Goal: Task Accomplishment & Management: Use online tool/utility

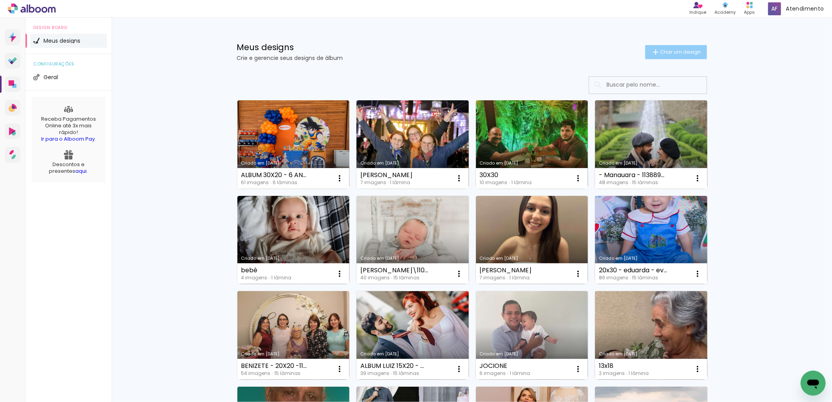
click at [660, 53] on span "Criar um design" at bounding box center [680, 51] width 41 height 5
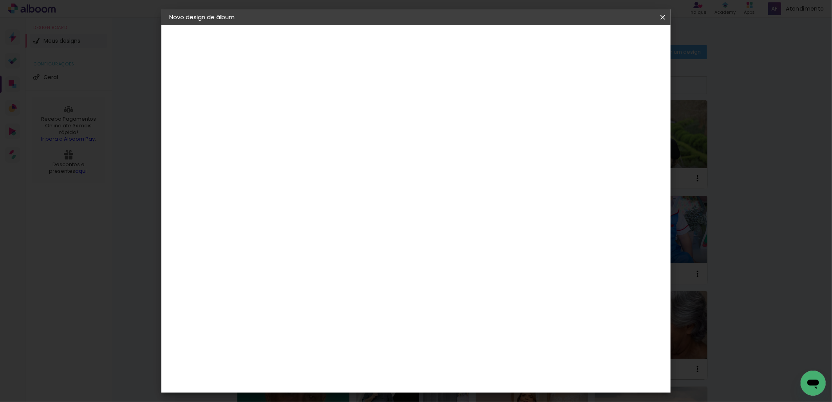
click at [297, 104] on input at bounding box center [297, 105] width 0 height 12
type input "miguel 20x30"
type paper-input "miguel 20x30"
click at [378, 42] on paper-button "Avançar" at bounding box center [358, 41] width 38 height 13
click at [444, 119] on paper-item "Tamanho Livre" at bounding box center [406, 118] width 75 height 17
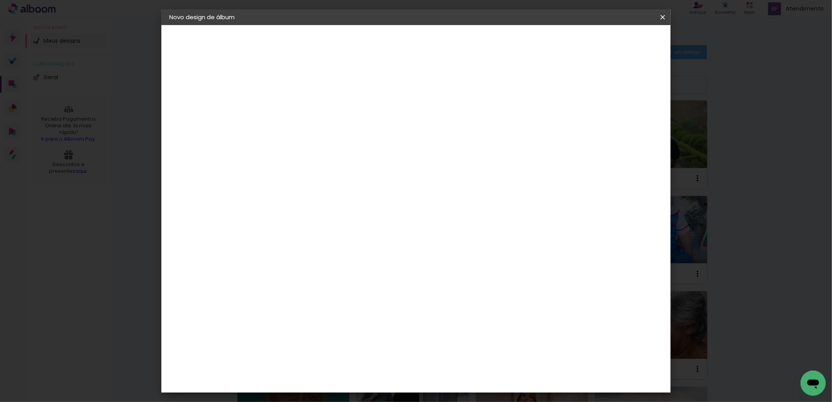
click at [382, 118] on iron-icon at bounding box center [377, 118] width 9 height 9
click at [382, 119] on iron-icon at bounding box center [377, 118] width 9 height 9
click at [382, 118] on iron-icon at bounding box center [377, 118] width 9 height 9
click at [0, 0] on slot "Tamanho Livre" at bounding box center [0, 0] width 0 height 0
click at [444, 134] on div at bounding box center [406, 134] width 75 height 10
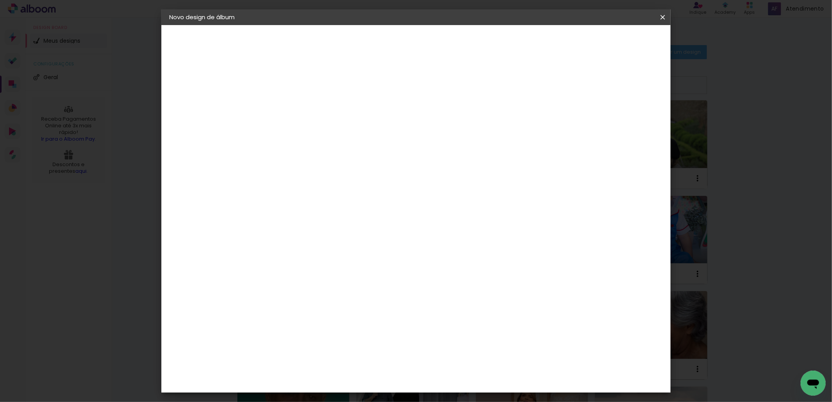
click at [456, 48] on header "Fornecedor Escolha um fornecedor ou avance com o tamanho livre. Voltar Avançar" at bounding box center [359, 48] width 192 height 47
click at [0, 0] on slot "Avançar" at bounding box center [0, 0] width 0 height 0
drag, startPoint x: 331, startPoint y: 299, endPoint x: 342, endPoint y: 290, distance: 14.3
click at [313, 162] on div "30 cm cm cm mm A maioria das encadernadoras sugere 5mm de sangria." at bounding box center [447, 130] width 369 height 63
drag, startPoint x: 467, startPoint y: 327, endPoint x: 384, endPoint y: 323, distance: 83.5
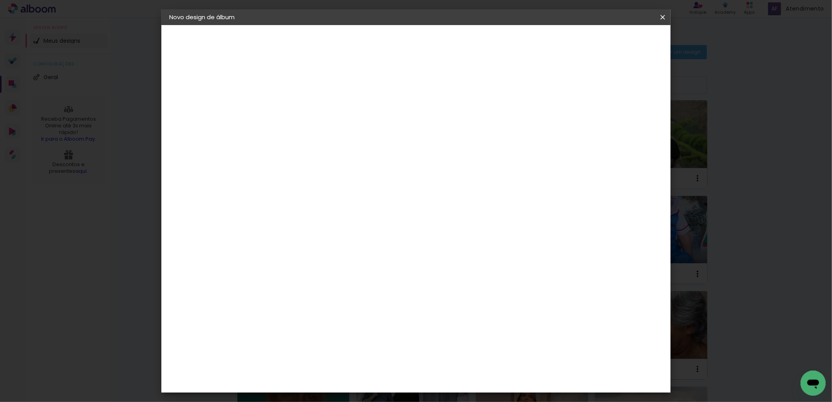
click at [382, 323] on div "cm" at bounding box center [463, 326] width 307 height 27
type input "2"
type input "30"
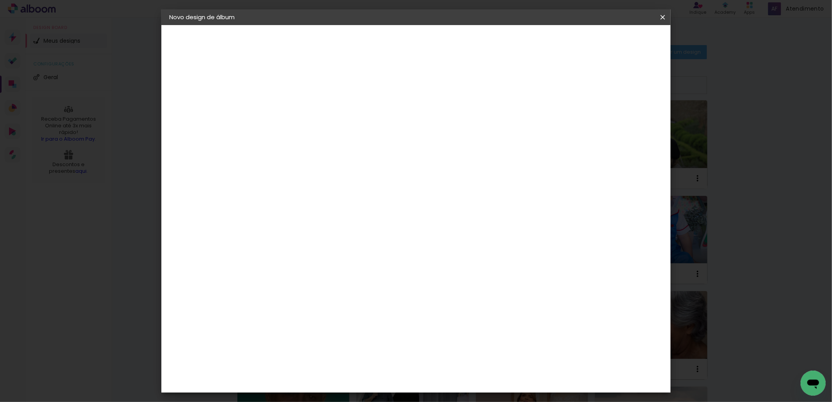
type paper-input "30"
click at [0, 0] on slot "Voltar" at bounding box center [0, 0] width 0 height 0
drag, startPoint x: 486, startPoint y: 122, endPoint x: 490, endPoint y: 120, distance: 4.0
click at [0, 0] on slot "Tamanho Livre" at bounding box center [0, 0] width 0 height 0
click at [0, 0] on slot "Avançar" at bounding box center [0, 0] width 0 height 0
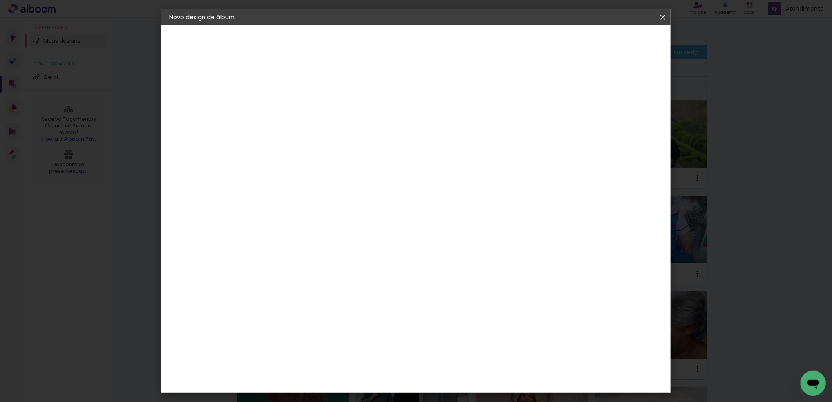
scroll to position [217, 0]
drag, startPoint x: 299, startPoint y: 233, endPoint x: 224, endPoint y: 231, distance: 75.6
click at [228, 25] on quentale-album-spec "Iniciar design Iniciar design" at bounding box center [415, 25] width 509 height 0
type input "3"
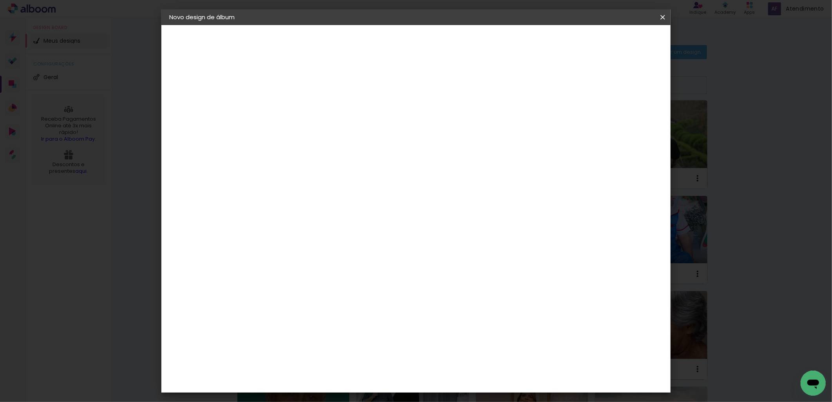
type input "20"
type paper-input "20"
click at [613, 42] on span "Iniciar design" at bounding box center [595, 41] width 36 height 5
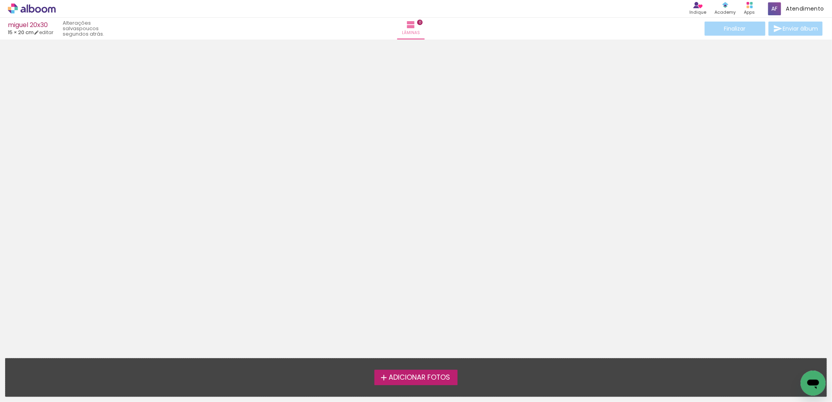
click at [423, 374] on span "Adicionar Fotos" at bounding box center [419, 377] width 61 height 7
click at [0, 0] on input "file" at bounding box center [0, 0] width 0 height 0
click at [48, 32] on link "editar" at bounding box center [44, 32] width 20 height 7
type input "20"
type input "30"
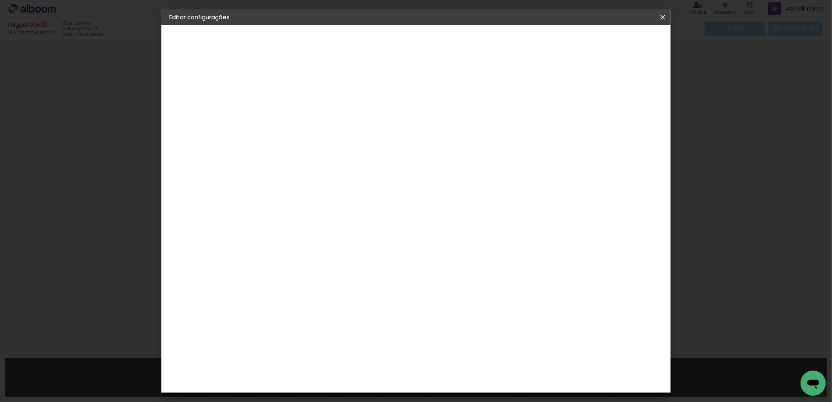
scroll to position [72, 0]
drag, startPoint x: 280, startPoint y: 174, endPoint x: 235, endPoint y: 174, distance: 44.7
click at [216, 25] on quentale-album-spec "Salvar configurações Salvar configurações" at bounding box center [415, 25] width 509 height 0
